Goal: Task Accomplishment & Management: Manage account settings

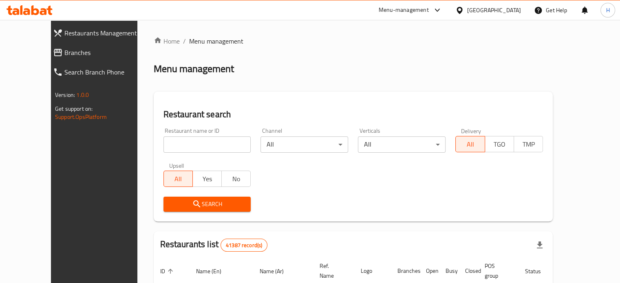
drag, startPoint x: 0, startPoint y: 0, endPoint x: 179, endPoint y: 146, distance: 230.8
click at [179, 146] on input "search" at bounding box center [208, 145] width 88 height 16
type input "Grand Kunafa Ala El Fahm"
click at [198, 203] on span "Search" at bounding box center [207, 204] width 75 height 10
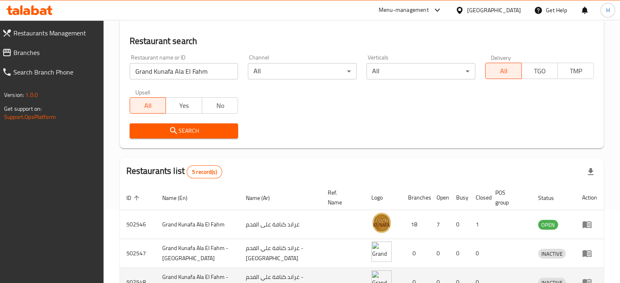
scroll to position [122, 0]
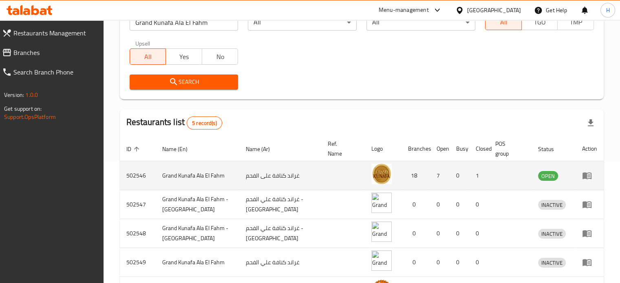
click at [582, 178] on td "enhanced table" at bounding box center [590, 176] width 28 height 29
click at [584, 177] on icon "enhanced table" at bounding box center [587, 176] width 9 height 7
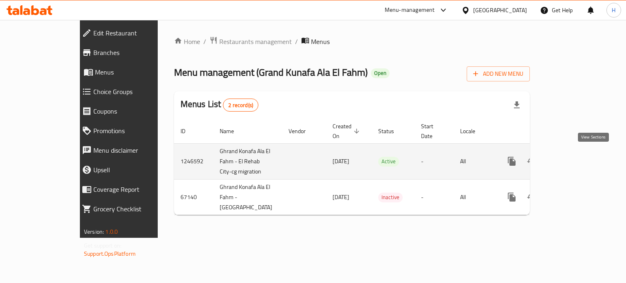
click at [576, 157] on icon "enhanced table" at bounding box center [571, 162] width 10 height 10
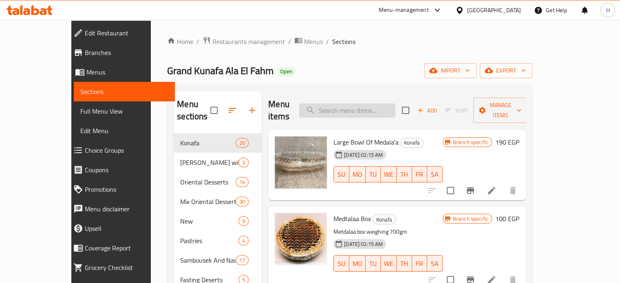
click at [365, 107] on input "search" at bounding box center [347, 111] width 96 height 14
paste input "[PERSON_NAME]"
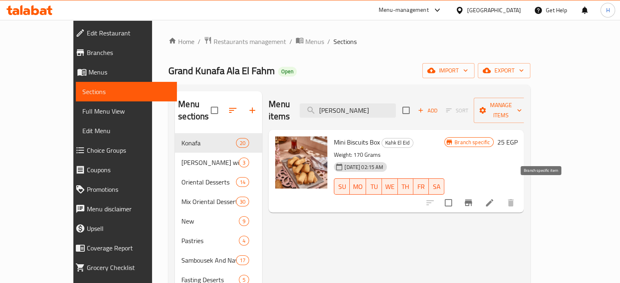
type input "[PERSON_NAME]"
click at [472, 200] on icon "Branch-specific-item" at bounding box center [468, 203] width 7 height 7
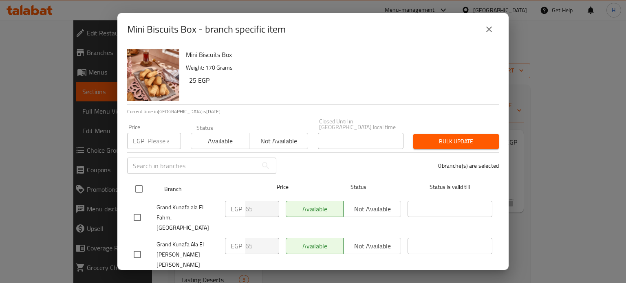
click at [142, 184] on input "checkbox" at bounding box center [139, 189] width 17 height 17
checkbox input "true"
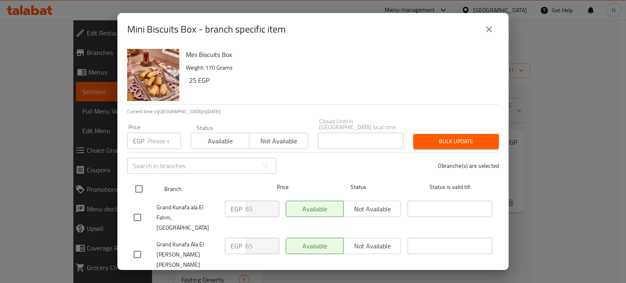
checkbox input "true"
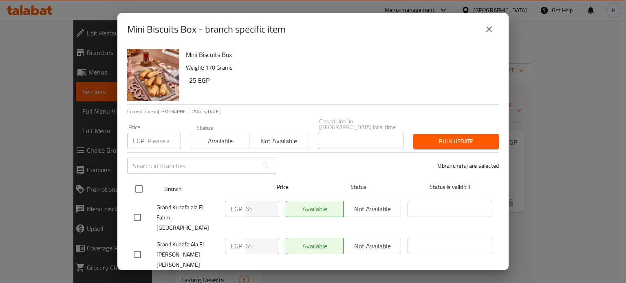
checkbox input "true"
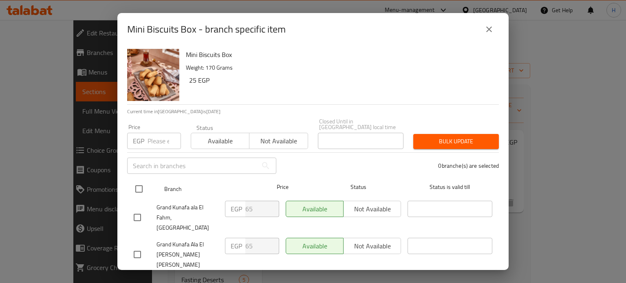
checkbox input "true"
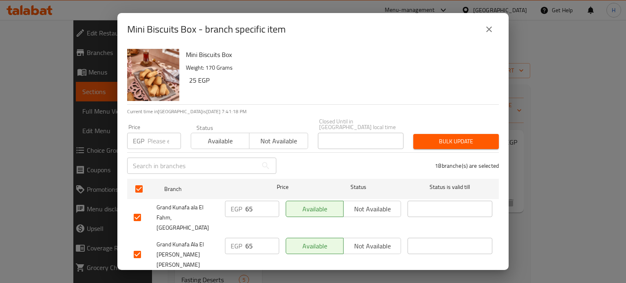
click at [153, 133] on input "number" at bounding box center [164, 141] width 33 height 16
type input "70"
click at [450, 141] on span "Bulk update" at bounding box center [456, 142] width 73 height 10
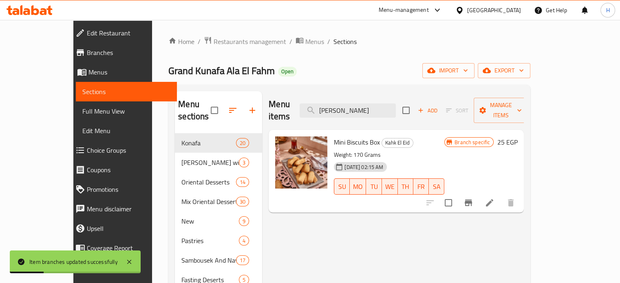
drag, startPoint x: 405, startPoint y: 102, endPoint x: 279, endPoint y: 102, distance: 125.6
click at [279, 102] on div "Menu items ميني بسكويت Add Sort Manage items" at bounding box center [396, 110] width 255 height 39
paste input "كوكيز"
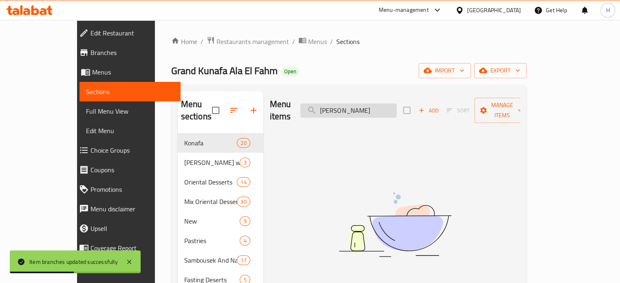
click at [371, 106] on input "[PERSON_NAME]" at bounding box center [349, 111] width 96 height 14
click at [356, 104] on input "[PERSON_NAME]" at bounding box center [349, 111] width 96 height 14
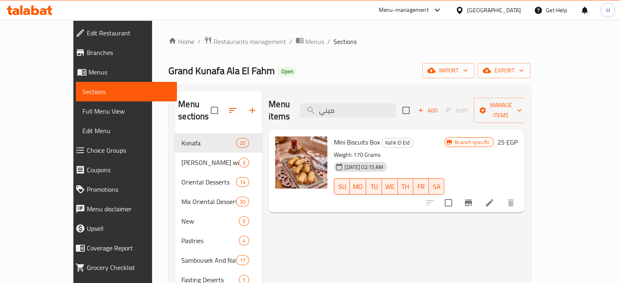
drag, startPoint x: 368, startPoint y: 105, endPoint x: 319, endPoint y: 103, distance: 49.4
click at [319, 103] on div "Menu items ميني Add Sort Manage items" at bounding box center [396, 110] width 255 height 39
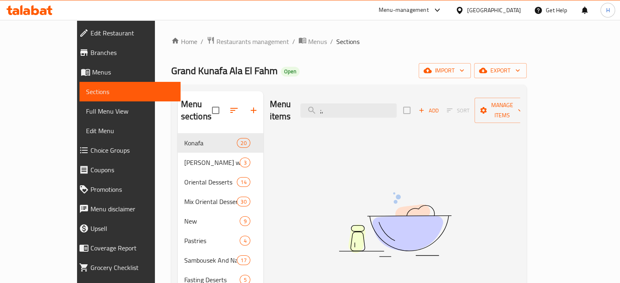
type input ";"
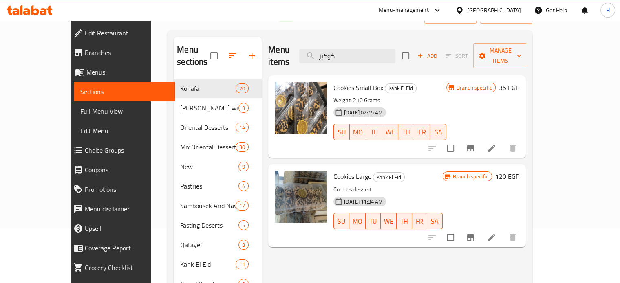
scroll to position [41, 0]
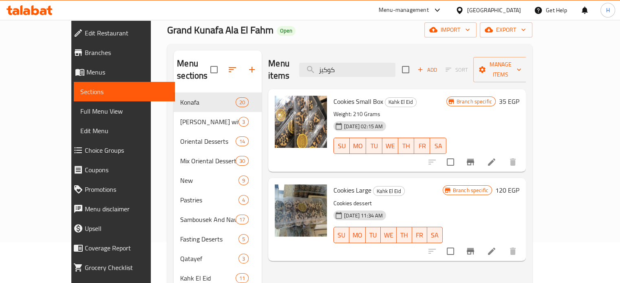
type input "كوكيز"
click at [476, 157] on icon "Branch-specific-item" at bounding box center [471, 162] width 10 height 10
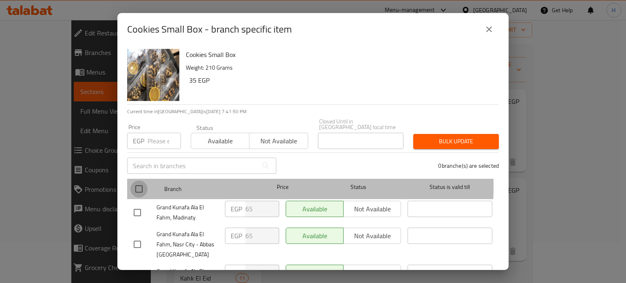
click at [133, 181] on input "checkbox" at bounding box center [139, 189] width 17 height 17
checkbox input "true"
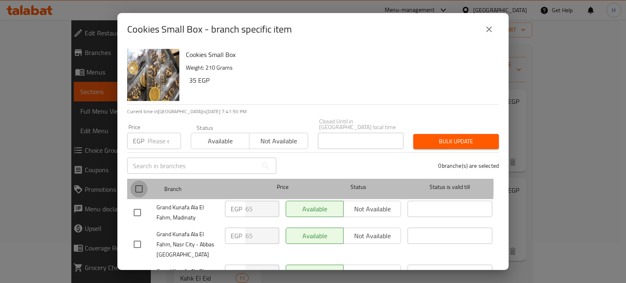
checkbox input "true"
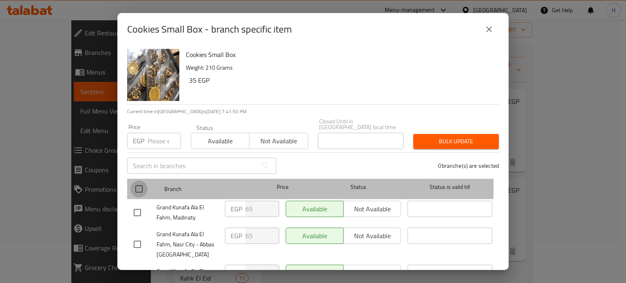
checkbox input "true"
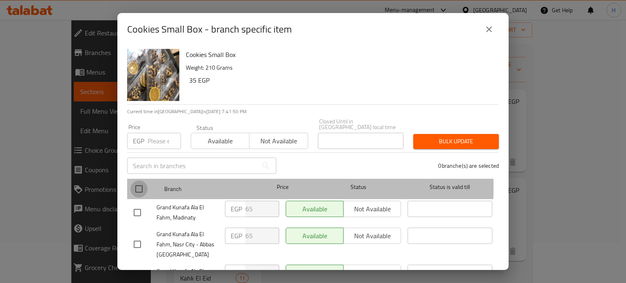
checkbox input "true"
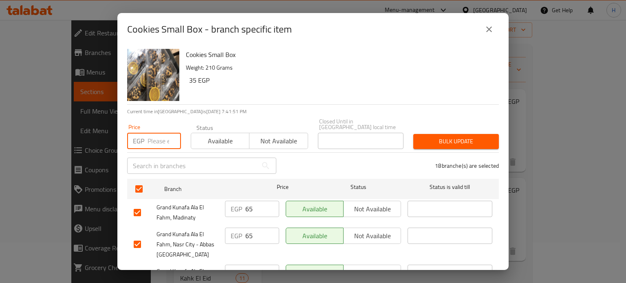
click at [151, 137] on input "number" at bounding box center [164, 141] width 33 height 16
type input "75"
click at [457, 138] on span "Bulk update" at bounding box center [456, 142] width 73 height 10
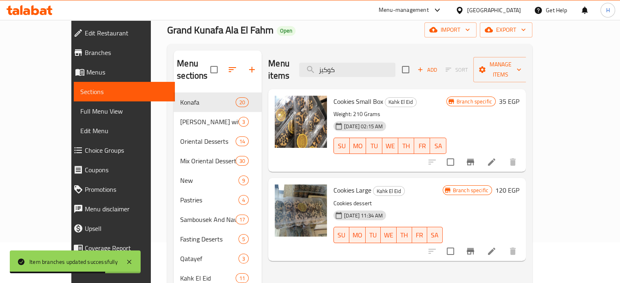
click at [35, 13] on icon at bounding box center [30, 10] width 46 height 10
